Goal: Obtain resource: Obtain resource

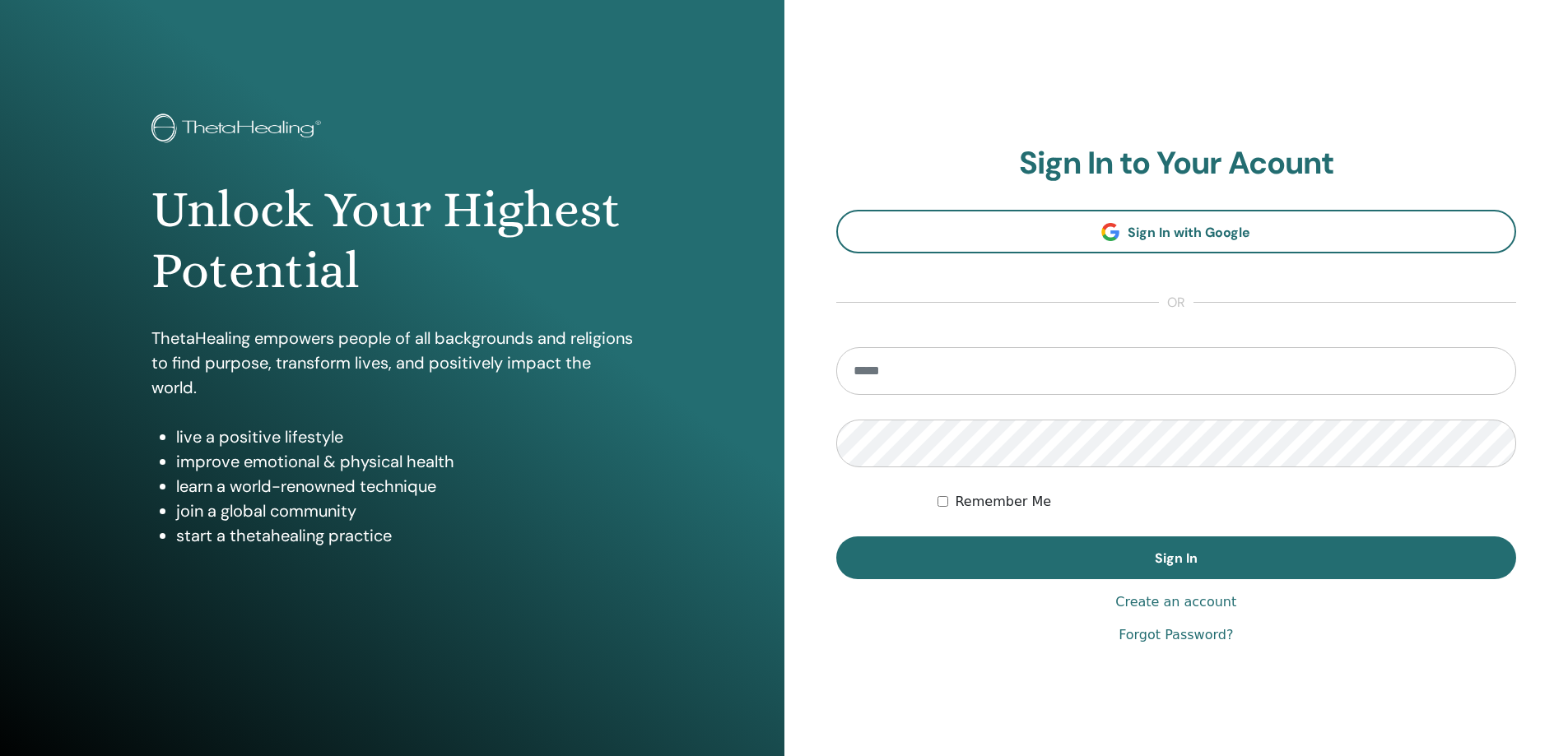
click at [996, 378] on input "email" at bounding box center [1177, 371] width 681 height 47
type input "**********"
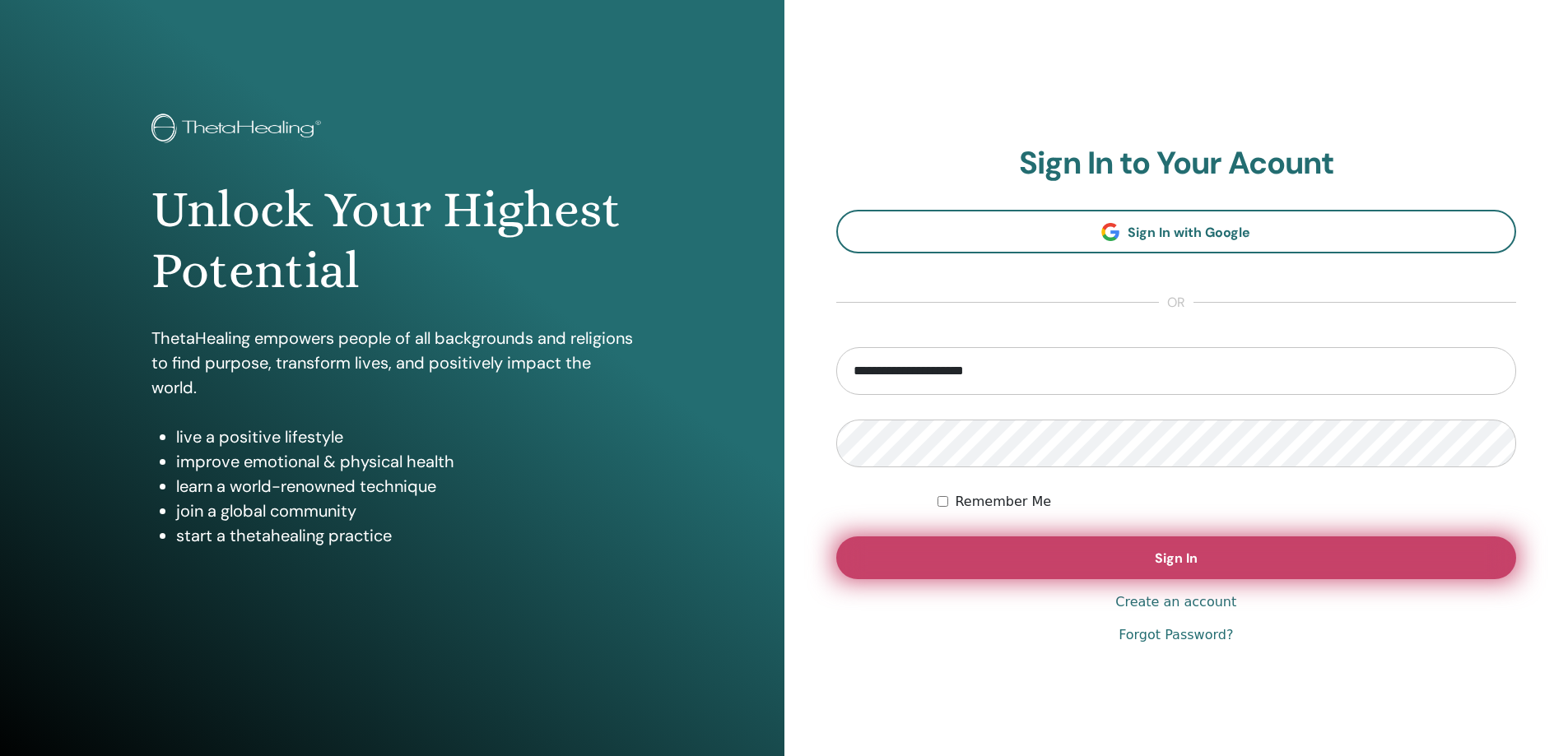
click at [1182, 559] on span "Sign In" at bounding box center [1176, 558] width 43 height 17
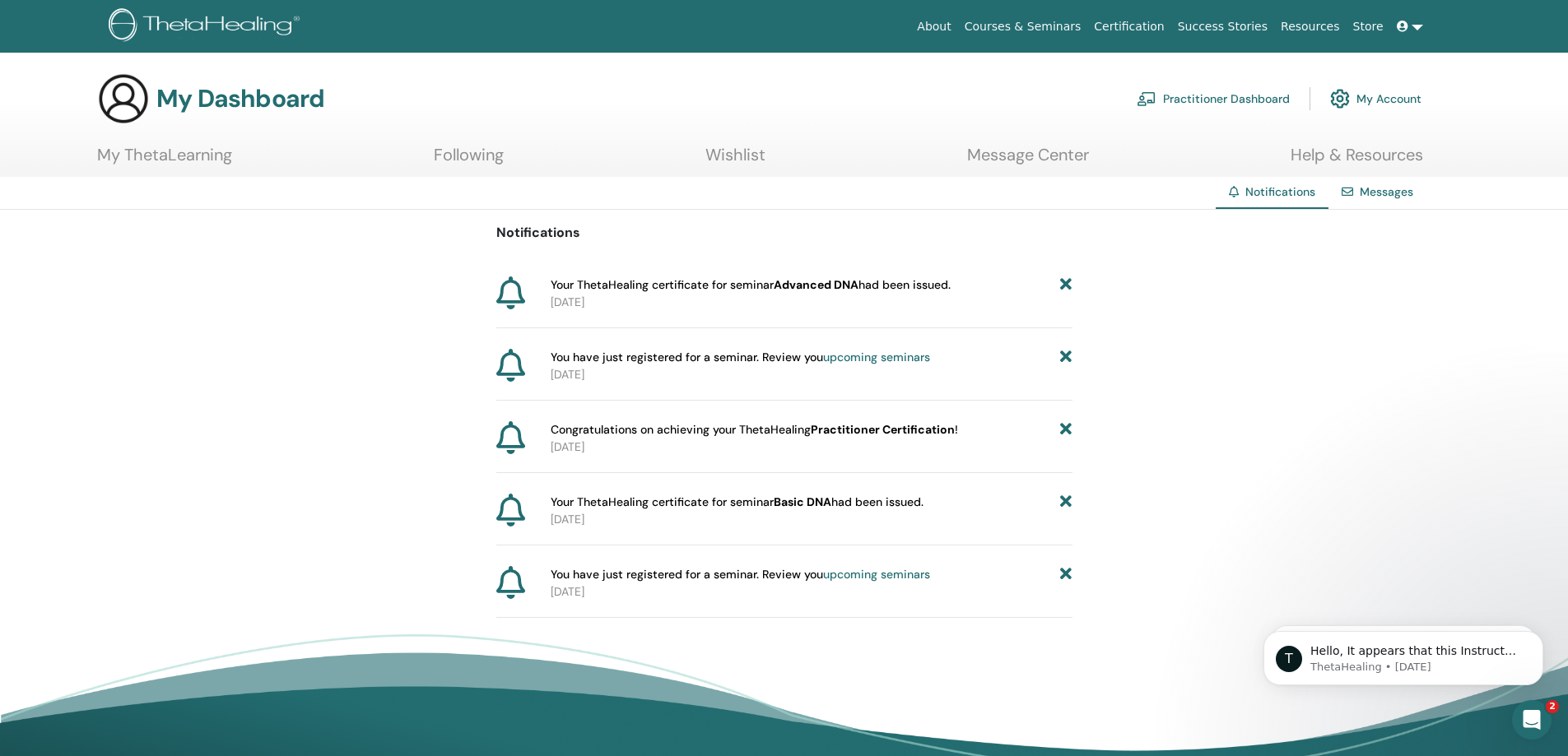
click at [1021, 153] on link "Message Center" at bounding box center [1028, 160] width 122 height 32
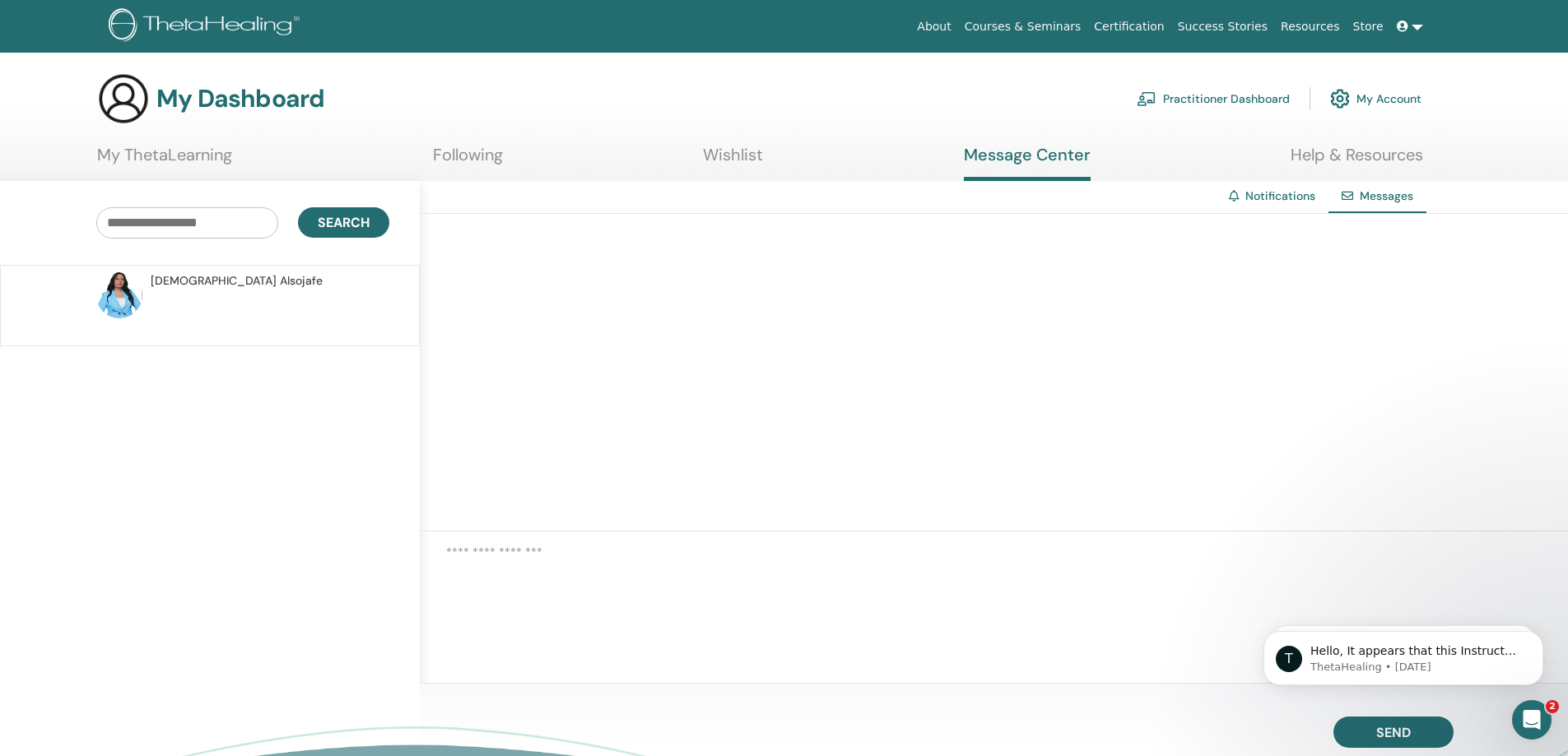
click at [1166, 27] on link "Certification" at bounding box center [1128, 26] width 83 height 30
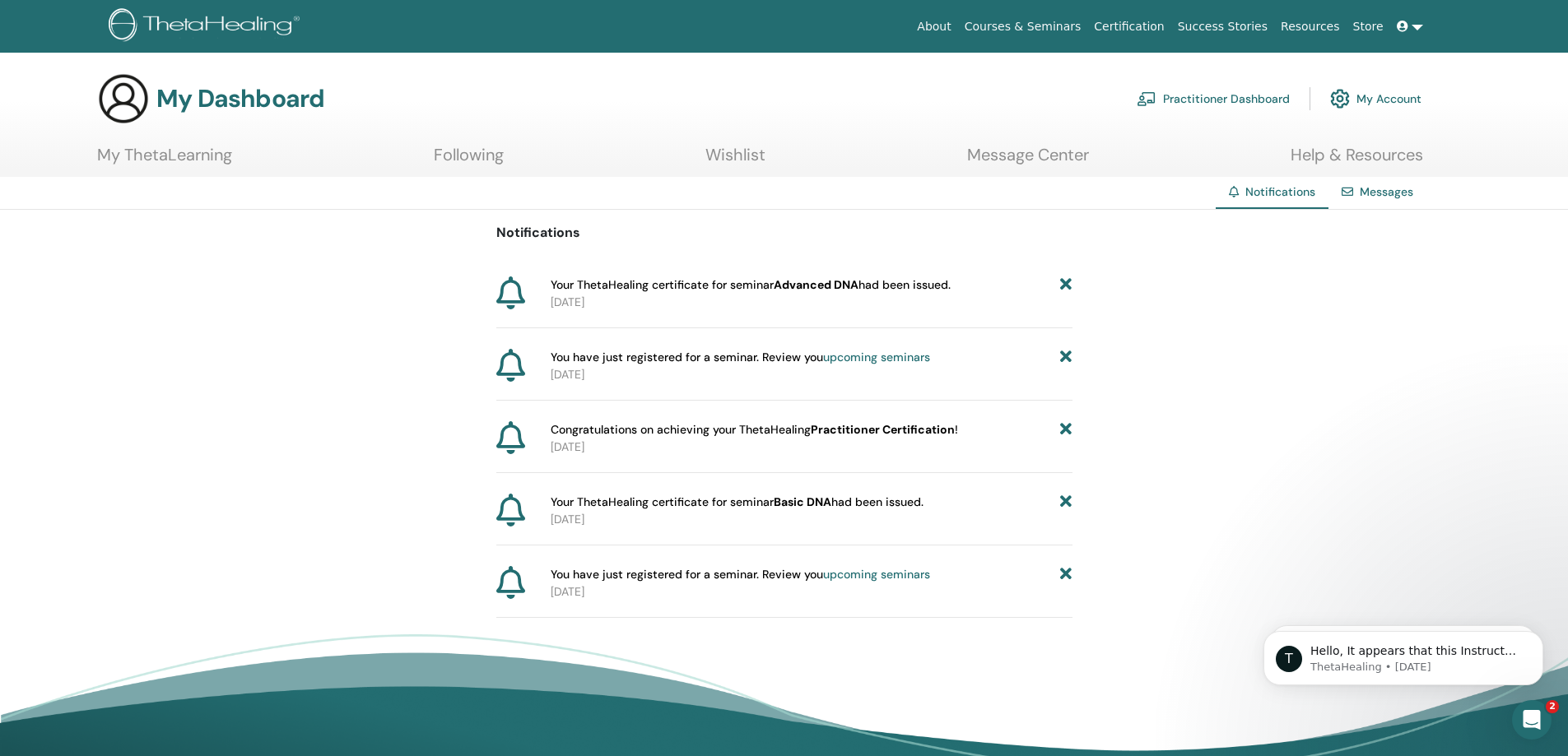
click at [1413, 25] on link at bounding box center [1410, 26] width 39 height 30
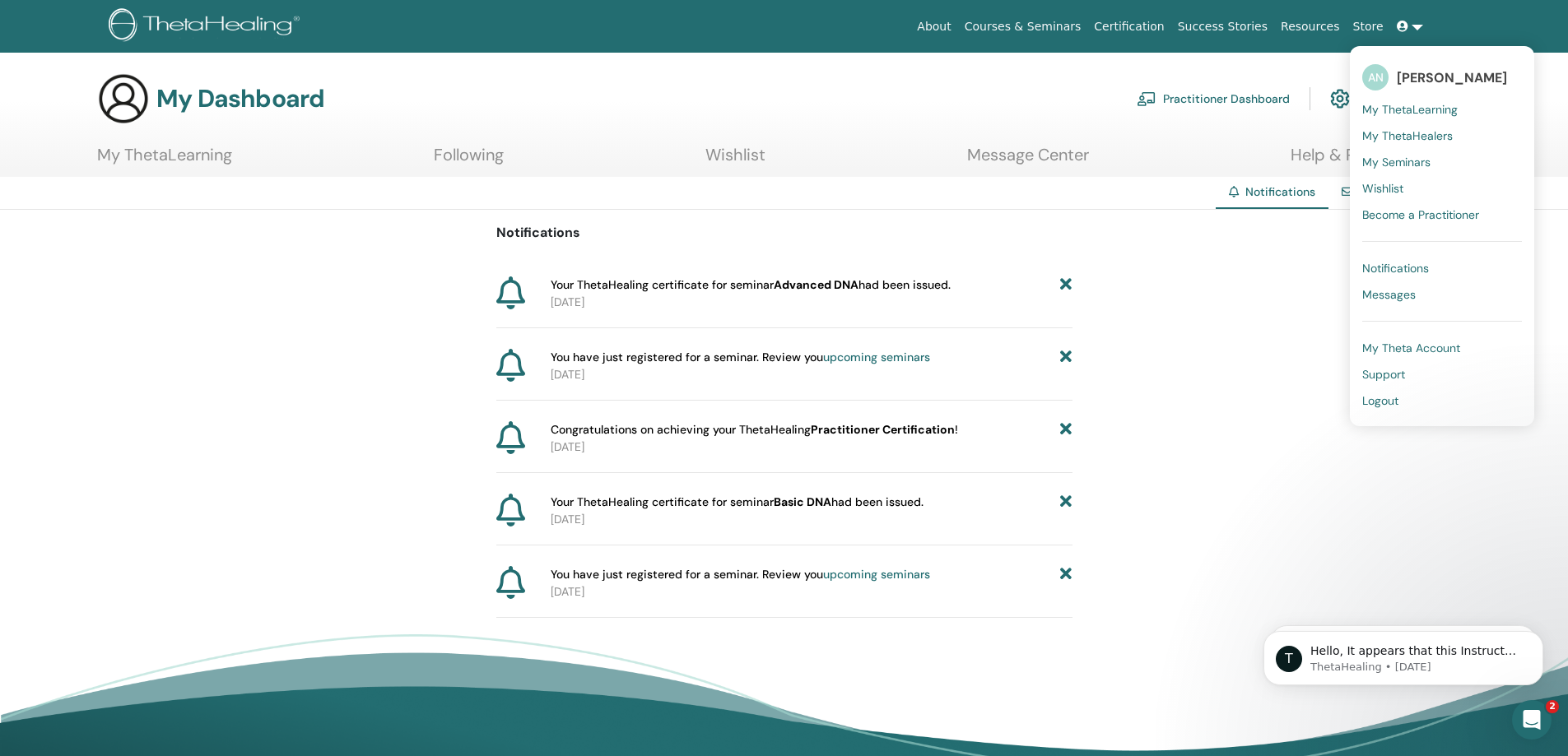
click at [1409, 159] on span "My Seminars" at bounding box center [1396, 162] width 68 height 15
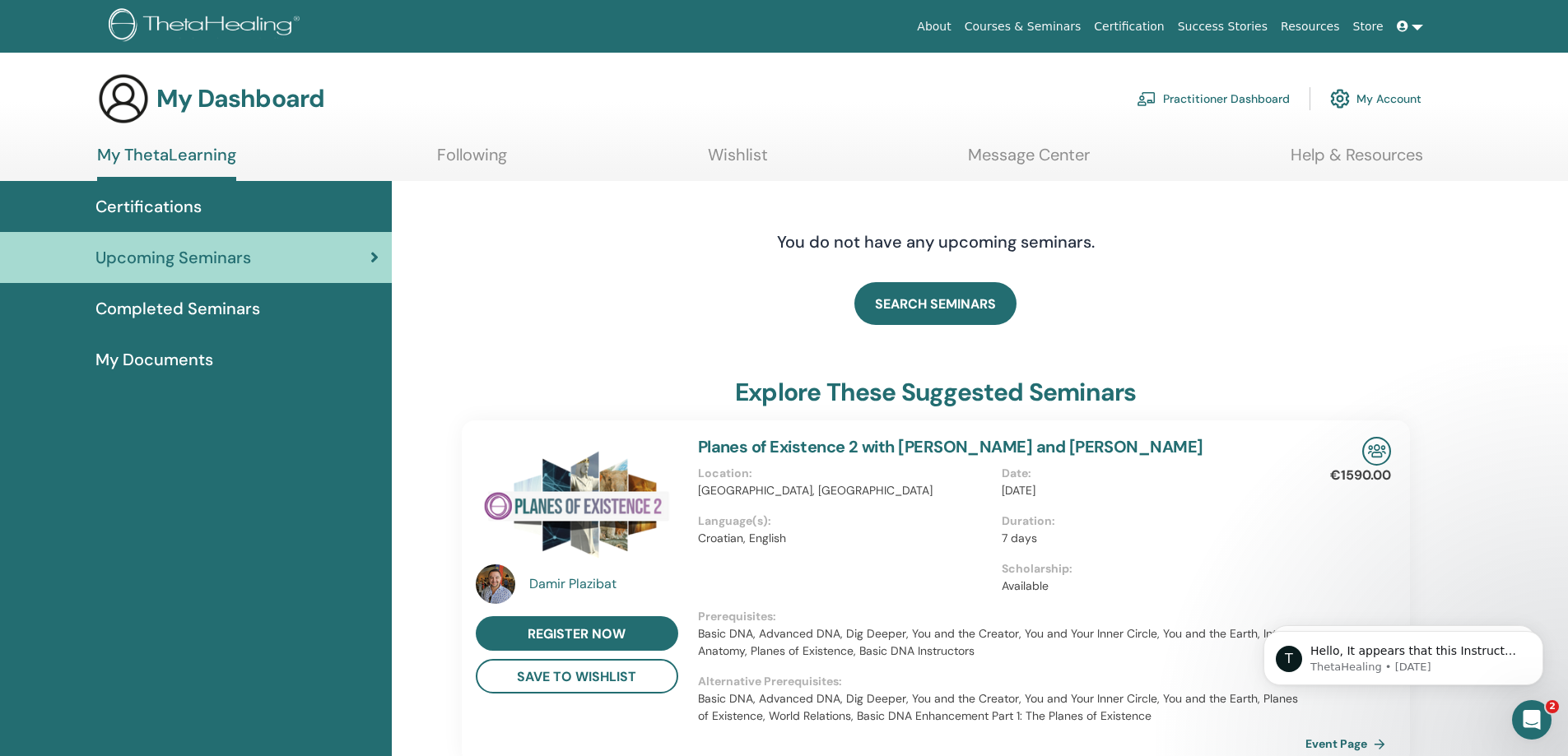
click at [218, 354] on div "My Documents" at bounding box center [196, 359] width 366 height 25
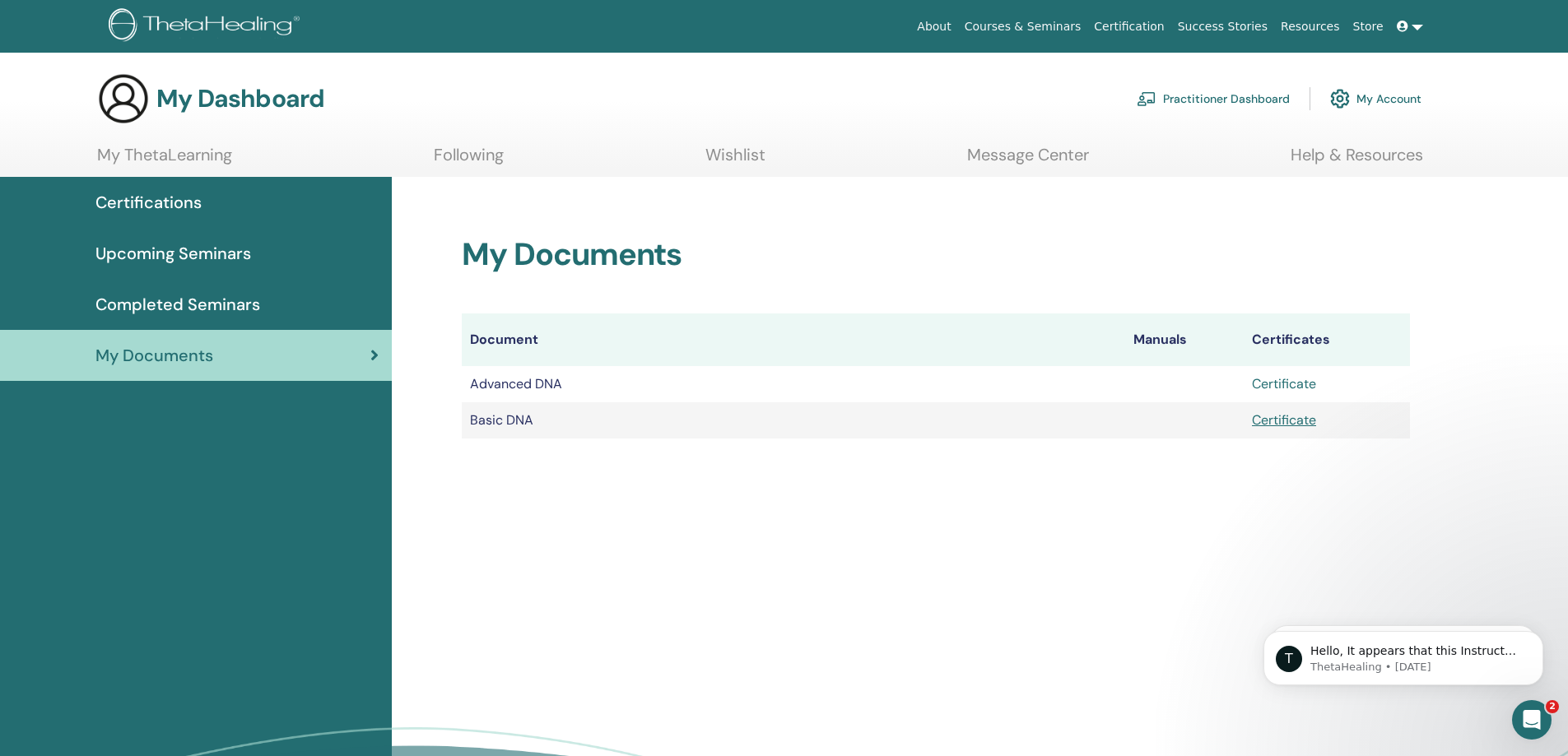
click at [1290, 386] on link "Certificate" at bounding box center [1284, 384] width 65 height 17
